Goal: Task Accomplishment & Management: Complete application form

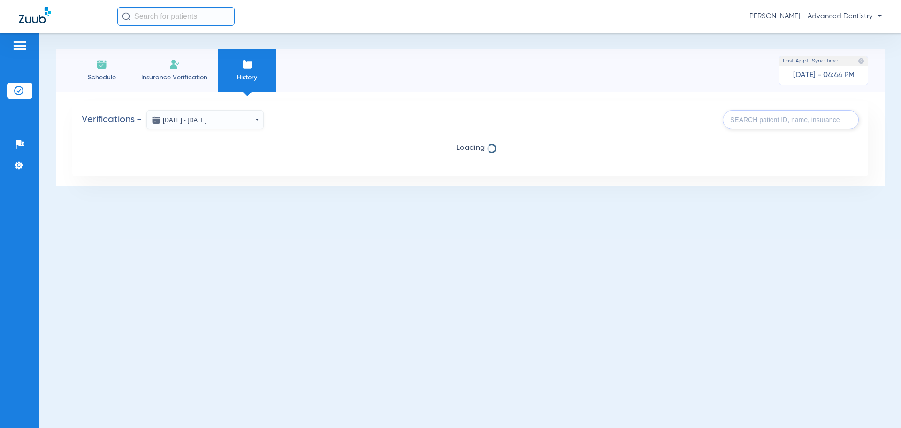
click at [192, 69] on li "Insurance Verification" at bounding box center [174, 70] width 87 height 42
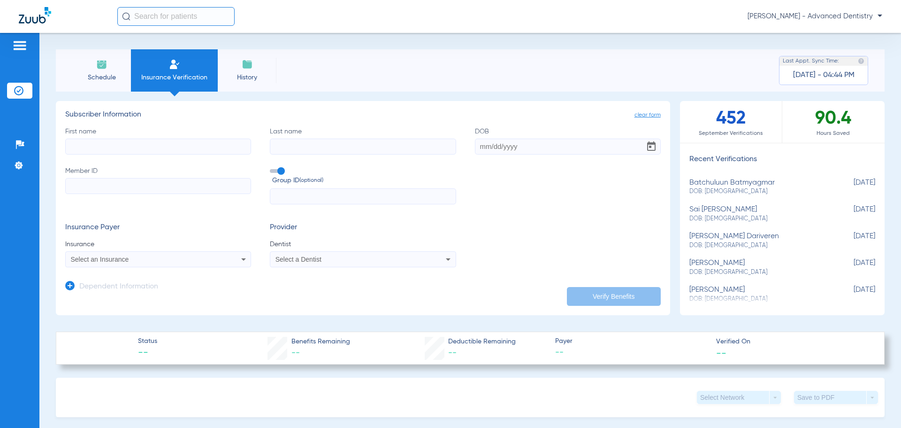
click at [140, 144] on input "First name" at bounding box center [158, 146] width 186 height 16
type input "Jhang"
click at [287, 141] on input "Last name" at bounding box center [363, 146] width 186 height 16
type input "Jhang"
drag, startPoint x: 164, startPoint y: 138, endPoint x: 155, endPoint y: 148, distance: 13.3
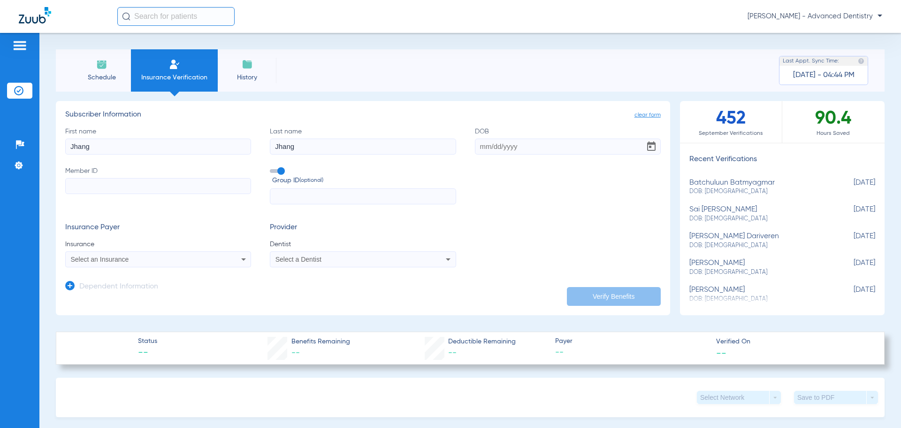
click at [163, 139] on input "Jhang" at bounding box center [158, 146] width 186 height 16
drag, startPoint x: 155, startPoint y: 150, endPoint x: 0, endPoint y: 128, distance: 156.9
click at [0, 130] on div "Patients Insurance Verification Setup Help Center Settings Schedule Insurance V…" at bounding box center [450, 247] width 901 height 428
type input "[PERSON_NAME]"
click at [476, 149] on input "DOB" at bounding box center [568, 146] width 186 height 16
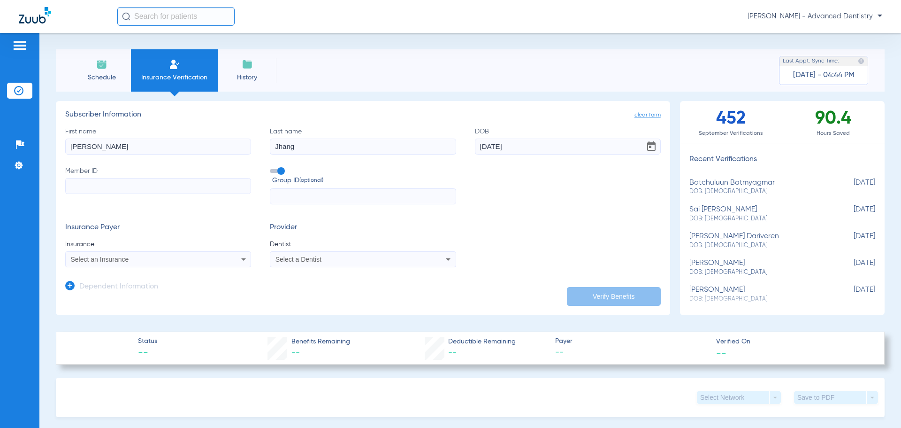
type input "11/25/1983"
click at [123, 182] on input "Member ID" at bounding box center [158, 186] width 186 height 16
type input "ayj302a72880"
click at [290, 199] on input "text" at bounding box center [363, 196] width 186 height 16
type input "174331mic2"
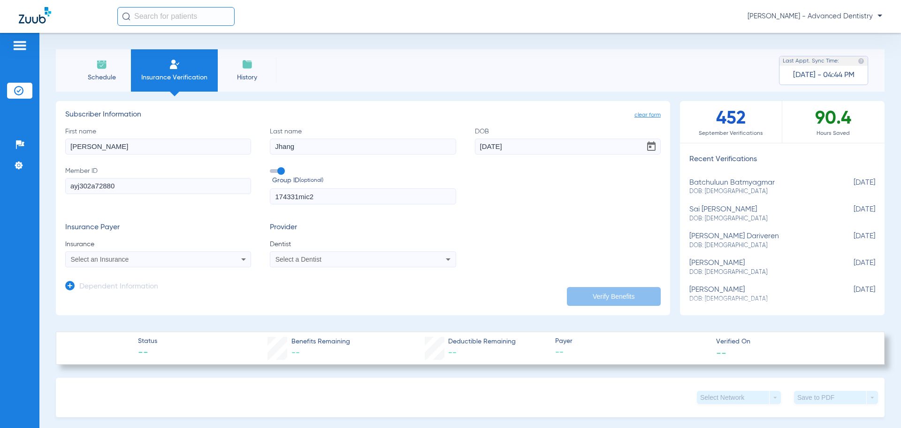
click at [153, 261] on div "Select an Insurance" at bounding box center [141, 259] width 140 height 7
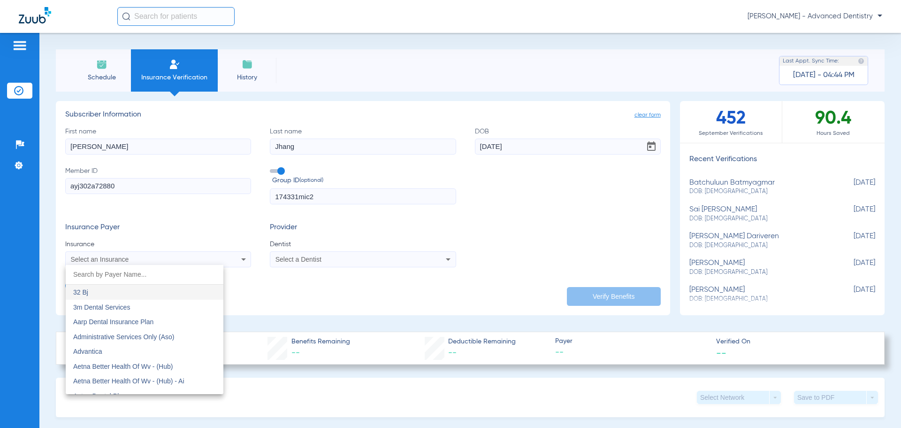
type input "d"
type input "Anthem"
click at [124, 290] on mat-option "Anthem" at bounding box center [145, 291] width 158 height 15
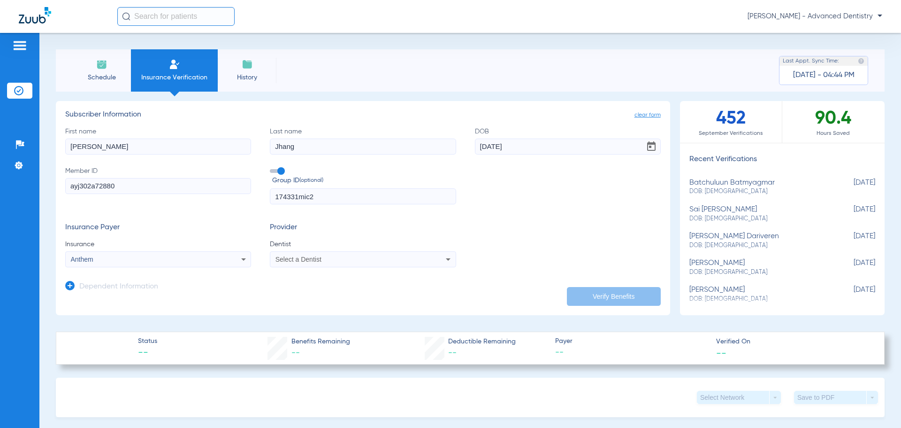
click at [179, 260] on div "Anthem" at bounding box center [141, 259] width 140 height 7
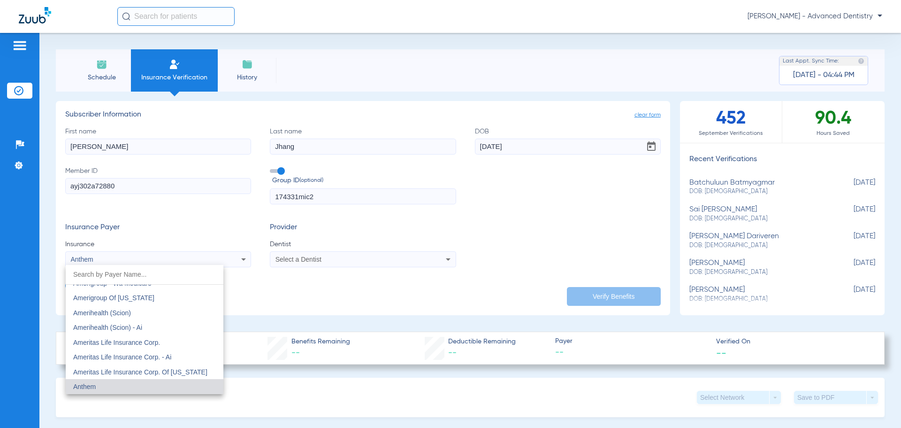
scroll to position [337, 0]
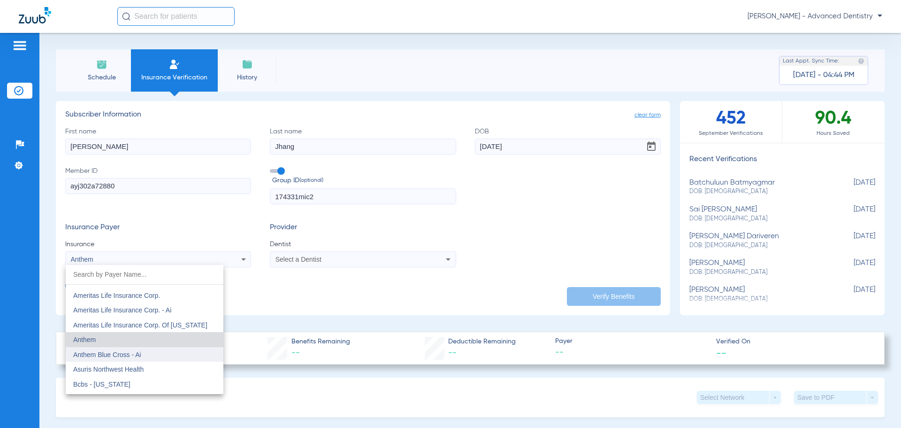
click at [162, 352] on mat-option "Anthem Blue Cross - Ai" at bounding box center [145, 354] width 158 height 15
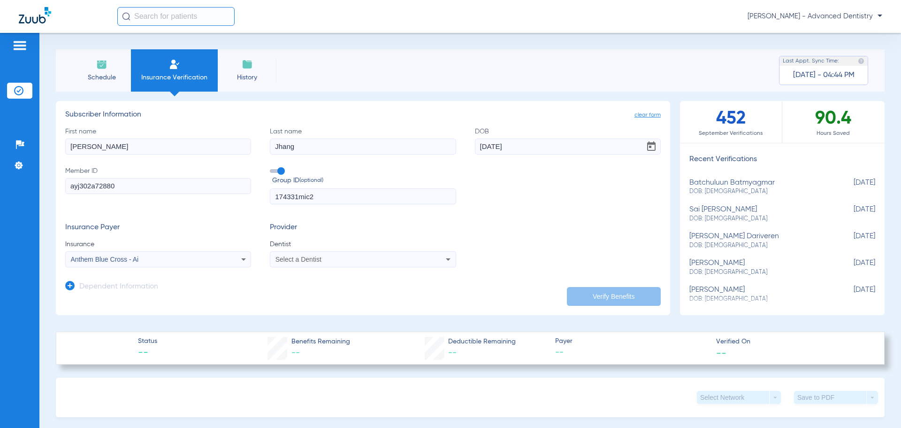
click at [313, 252] on mat-select "Select a Dentist" at bounding box center [363, 259] width 186 height 16
click at [312, 259] on span "Select a Dentist" at bounding box center [299, 259] width 46 height 8
type input "dusti"
click at [319, 290] on span "Dustin Wylde" at bounding box center [303, 292] width 55 height 8
click at [617, 296] on button "Verify Benefits" at bounding box center [614, 296] width 94 height 19
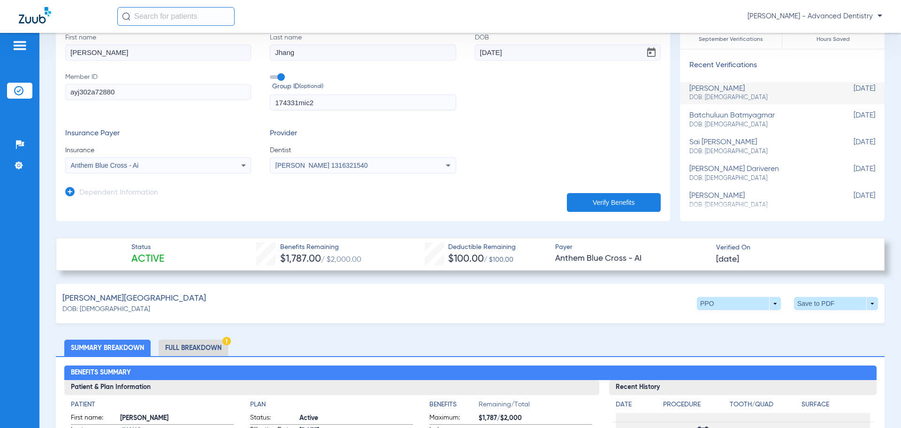
scroll to position [0, 0]
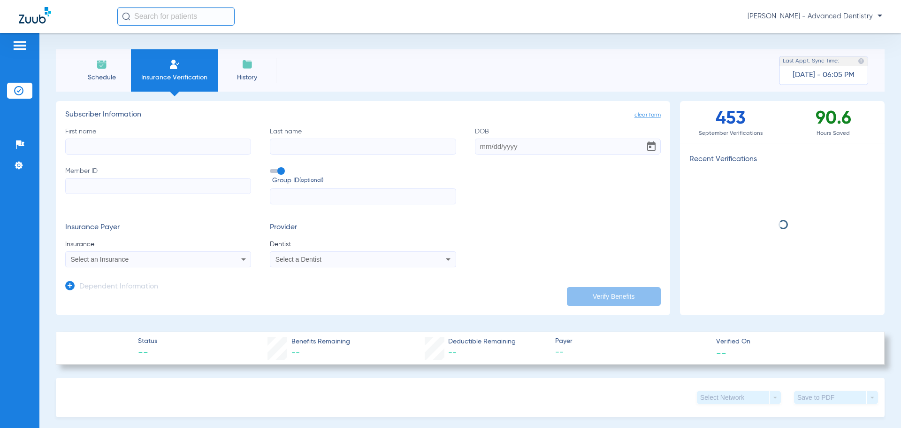
click at [242, 61] on img at bounding box center [247, 64] width 11 height 11
